Goal: Transaction & Acquisition: Download file/media

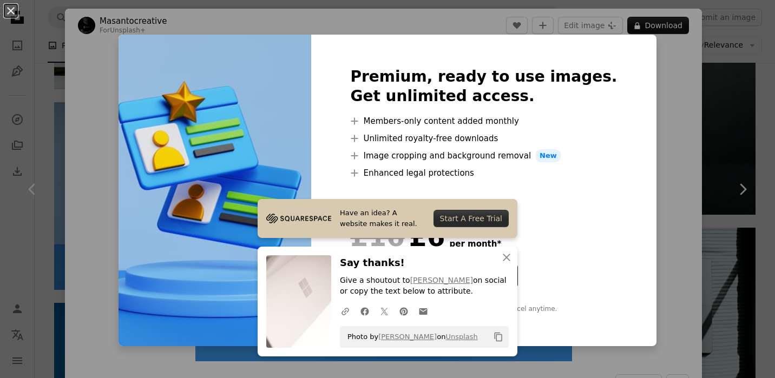
click at [639, 278] on div "An X shape Premium, ready to use images. Get unlimited access. A plus sign Memb…" at bounding box center [387, 189] width 775 height 378
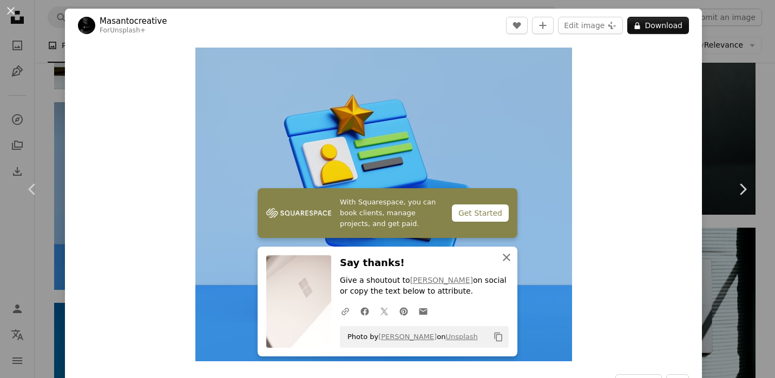
click at [503, 256] on icon "button" at bounding box center [507, 258] width 8 height 8
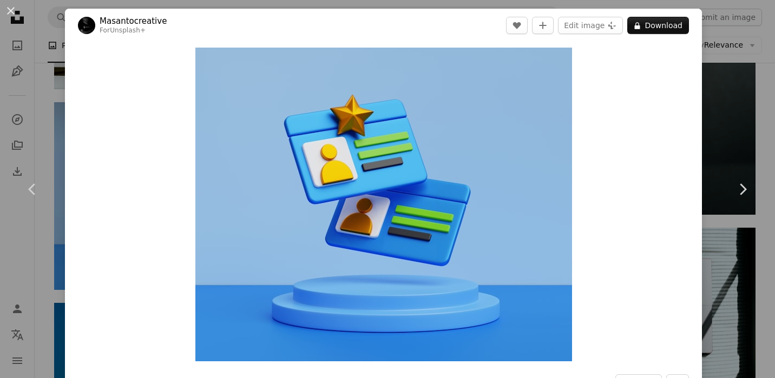
click at [715, 121] on div "An X shape Chevron left Chevron right Masantocreative For Unsplash+ A heart A p…" at bounding box center [387, 189] width 775 height 378
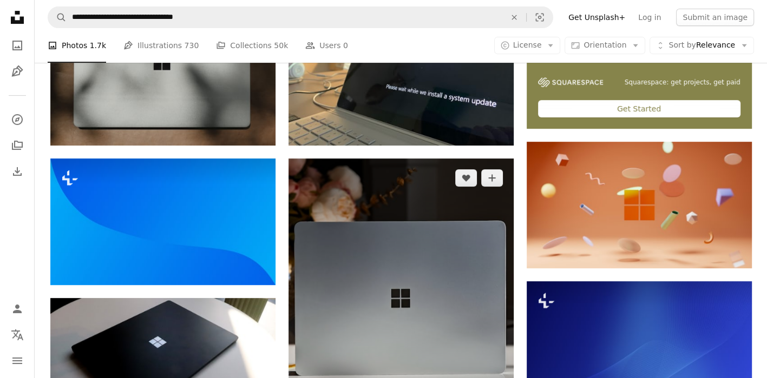
scroll to position [433, 0]
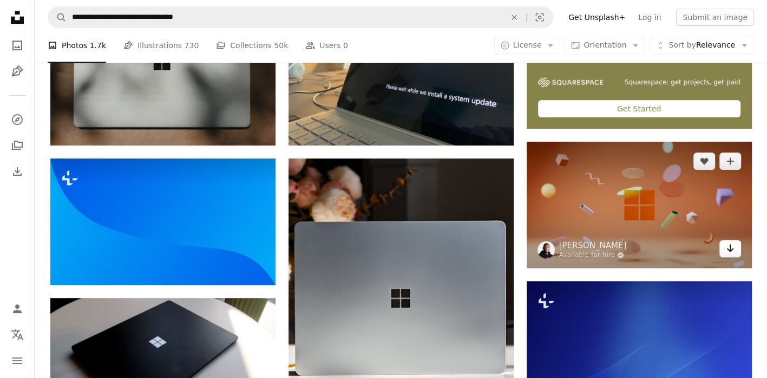
click at [722, 247] on link "Arrow pointing down" at bounding box center [730, 248] width 22 height 17
